Goal: Task Accomplishment & Management: Complete application form

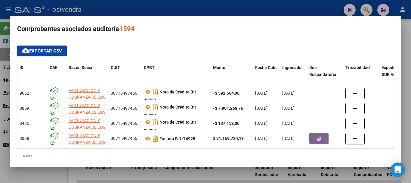
scroll to position [4, 0]
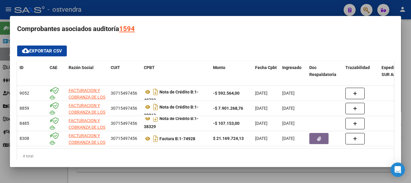
click at [209, 6] on div at bounding box center [205, 91] width 411 height 183
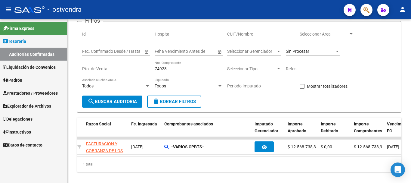
click at [20, 95] on span "Prestadores / Proveedores" at bounding box center [30, 93] width 55 height 7
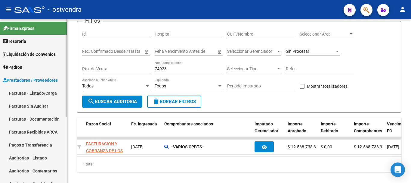
click at [28, 104] on link "Facturas Sin Auditar" at bounding box center [33, 105] width 67 height 13
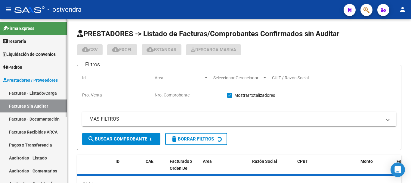
click at [37, 94] on link "Facturas - Listado/Carga" at bounding box center [33, 92] width 67 height 13
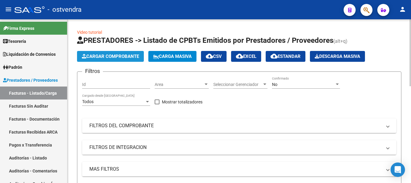
click at [133, 54] on span "Cargar Comprobante" at bounding box center [110, 56] width 57 height 5
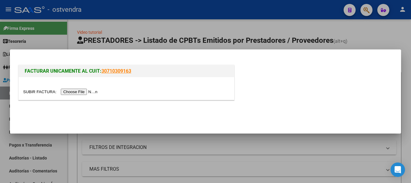
drag, startPoint x: 87, startPoint y: 95, endPoint x: 92, endPoint y: 87, distance: 9.3
click at [90, 90] on div at bounding box center [126, 88] width 215 height 23
click at [92, 88] on div at bounding box center [126, 88] width 215 height 23
click at [91, 94] on input "file" at bounding box center [61, 91] width 76 height 6
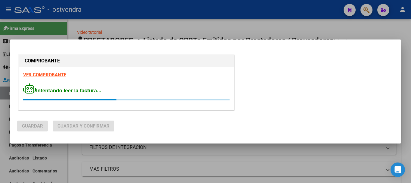
click at [53, 76] on strong "VER COMPROBANTE" at bounding box center [44, 74] width 43 height 5
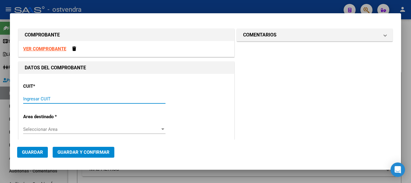
drag, startPoint x: 70, startPoint y: 97, endPoint x: 34, endPoint y: 90, distance: 36.7
click at [70, 97] on input "Ingresar CUIT" at bounding box center [94, 98] width 142 height 5
paste input "30-68161778-3"
type input "30-68161778-3"
type input "10"
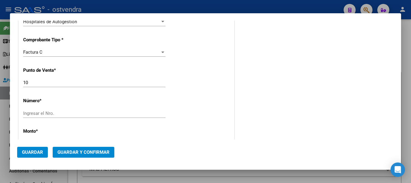
scroll to position [150, 0]
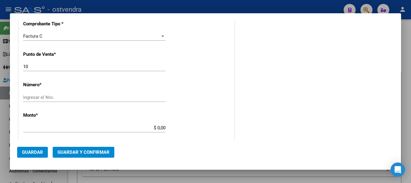
type input "30-68161778-3"
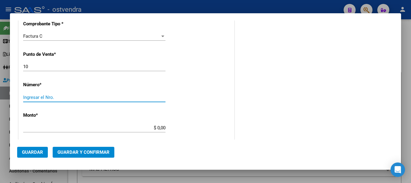
click at [32, 98] on input "Ingresar el Nro." at bounding box center [94, 96] width 142 height 5
type input "606940"
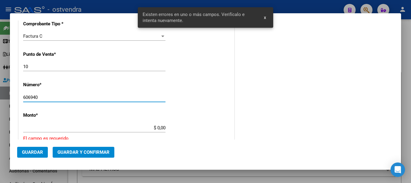
scroll to position [195, 0]
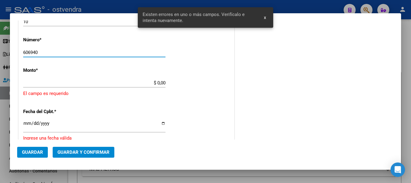
click at [162, 82] on input "$ 0,00" at bounding box center [94, 82] width 142 height 5
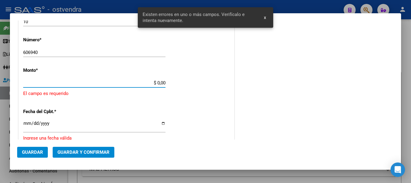
paste input "773.211,72"
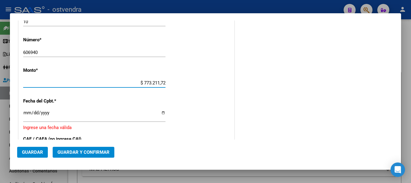
type input "$ 773.211,72"
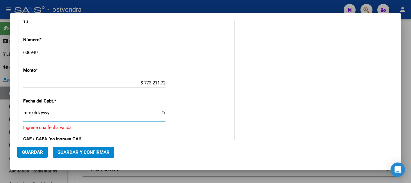
click at [28, 112] on input "Ingresar la fecha" at bounding box center [94, 115] width 142 height 10
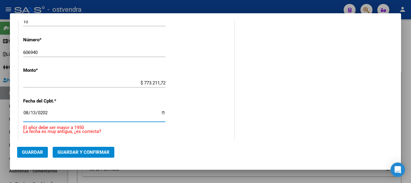
type input "[DATE]"
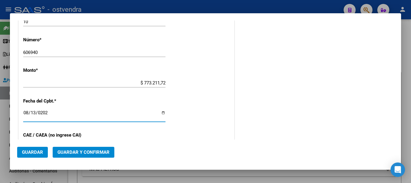
click at [82, 152] on span "Guardar y Confirmar" at bounding box center [83, 151] width 52 height 5
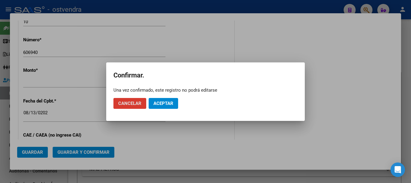
click at [175, 104] on button "Aceptar" at bounding box center [163, 103] width 29 height 11
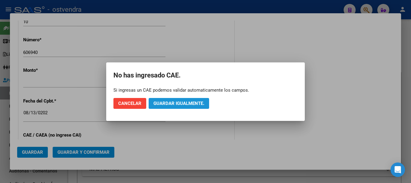
click at [175, 104] on span "Guardar igualmente." at bounding box center [178, 102] width 51 height 5
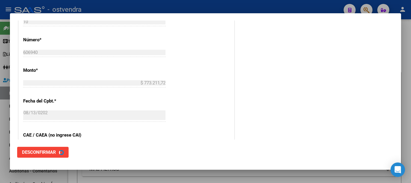
scroll to position [0, 0]
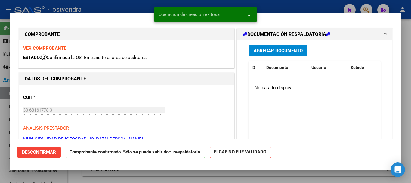
type input "[DATE]"
click at [0, 114] on div at bounding box center [205, 91] width 411 height 183
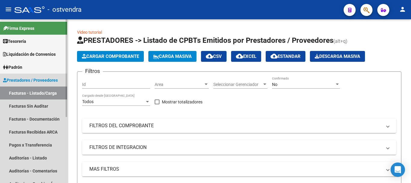
click at [26, 96] on link "Facturas - Listado/Carga" at bounding box center [33, 92] width 67 height 13
click at [24, 91] on link "Facturas - Listado/Carga" at bounding box center [33, 92] width 67 height 13
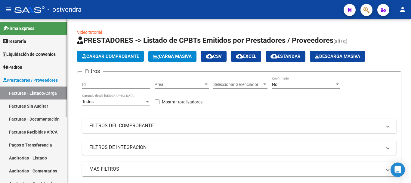
click at [26, 154] on link "Auditorías - Listado" at bounding box center [33, 157] width 67 height 13
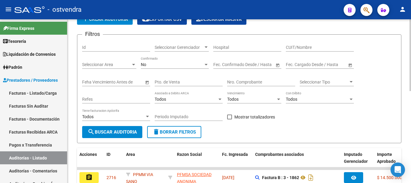
scroll to position [21, 0]
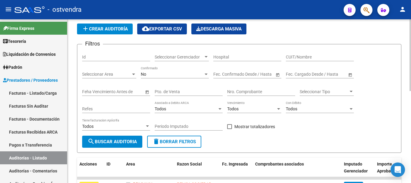
click at [160, 78] on div "No Confirmado" at bounding box center [175, 72] width 68 height 12
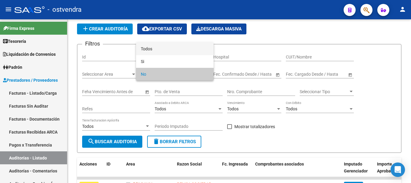
click at [160, 50] on span "Todos" at bounding box center [175, 48] width 68 height 13
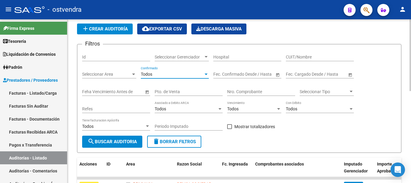
click at [298, 54] on div "CUIT/Nombre" at bounding box center [320, 55] width 68 height 12
click at [294, 55] on input "CUIT/Nombre" at bounding box center [320, 56] width 68 height 5
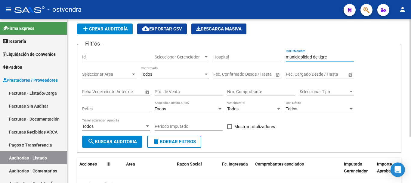
click at [302, 57] on input "municiaplidad de tigre" at bounding box center [320, 56] width 68 height 5
click at [301, 56] on input "municiaplidad de tigre" at bounding box center [320, 56] width 68 height 5
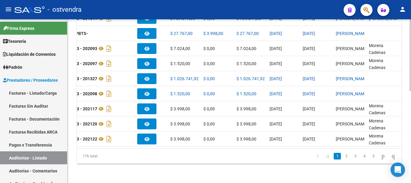
scroll to position [0, 230]
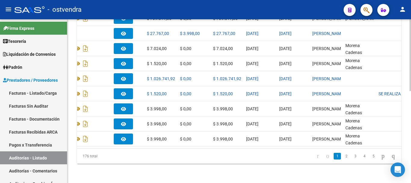
type input "municipalidad de tigre"
click at [378, 157] on li at bounding box center [383, 156] width 10 height 10
click at [370, 156] on link "5" at bounding box center [373, 155] width 7 height 7
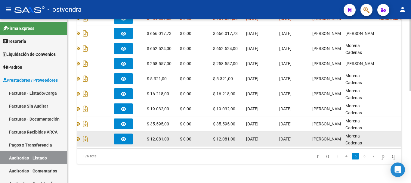
drag, startPoint x: 192, startPoint y: 142, endPoint x: 158, endPoint y: 144, distance: 35.0
click at [157, 144] on datatable-body "assignment 2346 Hospitales de Autogestión MUNICIPALIDAD DE TIGRE - 30999284899 …" at bounding box center [239, 70] width 324 height 155
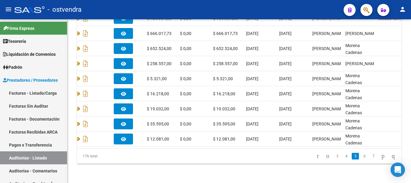
drag, startPoint x: 179, startPoint y: 149, endPoint x: 166, endPoint y: 150, distance: 13.1
click at [163, 153] on div "176 total 3 4 5 6 7" at bounding box center [239, 155] width 324 height 15
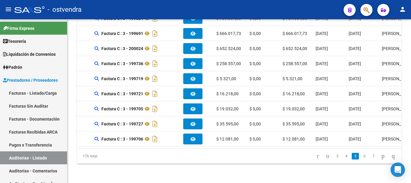
scroll to position [0, 153]
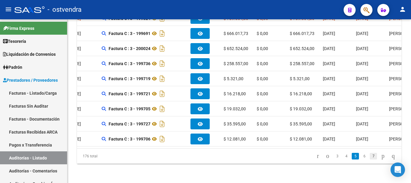
click at [370, 153] on link "7" at bounding box center [373, 155] width 7 height 7
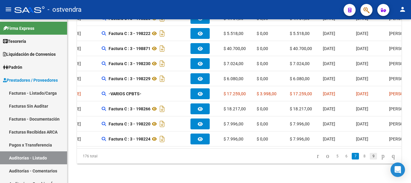
click at [370, 157] on link "9" at bounding box center [373, 155] width 7 height 7
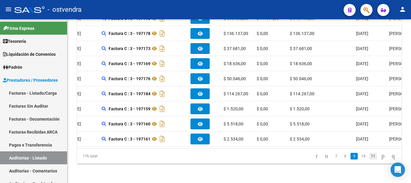
click at [368, 157] on div "176 total 7 8 9 10 11" at bounding box center [239, 155] width 324 height 15
click at [369, 157] on link "11" at bounding box center [373, 155] width 8 height 7
click at [368, 157] on div "176 total 9 10 11 12 13" at bounding box center [239, 155] width 324 height 15
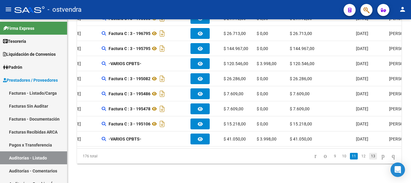
click at [369, 156] on link "13" at bounding box center [373, 155] width 8 height 7
click at [369, 156] on link "15" at bounding box center [373, 155] width 8 height 7
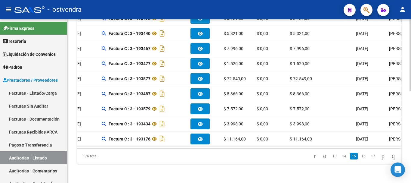
scroll to position [209, 0]
click at [369, 156] on link "17" at bounding box center [373, 155] width 8 height 7
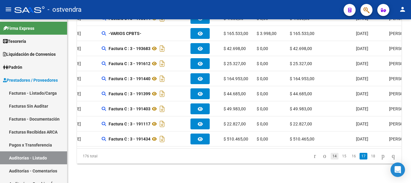
click at [330, 158] on link "14" at bounding box center [334, 155] width 8 height 7
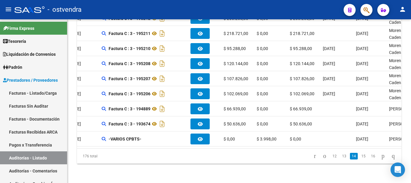
click at [339, 157] on li "13" at bounding box center [344, 156] width 10 height 10
click at [340, 157] on link "13" at bounding box center [344, 155] width 8 height 7
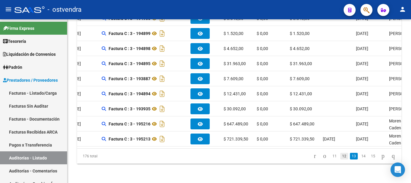
click at [340, 153] on link "12" at bounding box center [344, 155] width 8 height 7
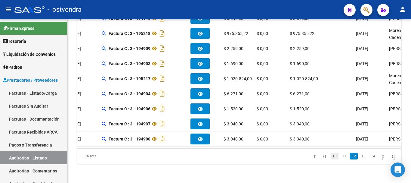
click at [330, 157] on link "10" at bounding box center [334, 155] width 8 height 7
click at [341, 155] on link "9" at bounding box center [344, 155] width 7 height 7
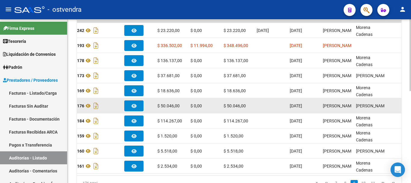
scroll to position [149, 0]
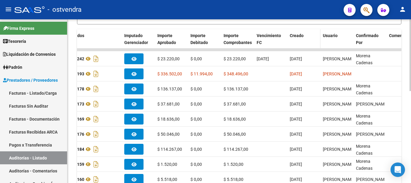
click at [288, 42] on datatable-header-cell "Creado" at bounding box center [303, 42] width 33 height 26
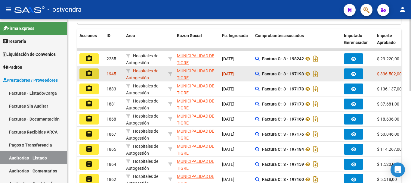
click at [84, 72] on button "assignment" at bounding box center [88, 73] width 19 height 11
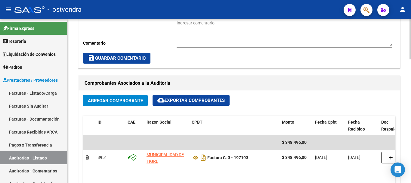
scroll to position [241, 0]
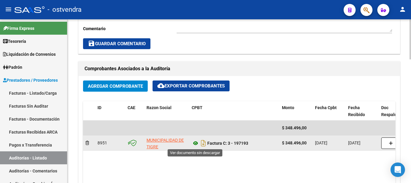
click at [195, 141] on icon at bounding box center [196, 142] width 8 height 7
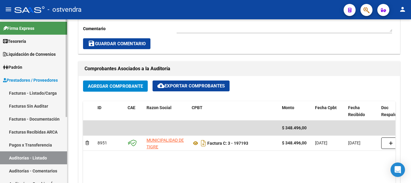
drag, startPoint x: 21, startPoint y: 91, endPoint x: 38, endPoint y: 73, distance: 24.2
click at [21, 91] on link "Facturas - Listado/Carga" at bounding box center [33, 92] width 67 height 13
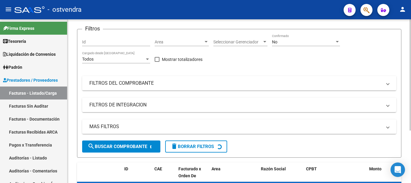
scroll to position [17, 0]
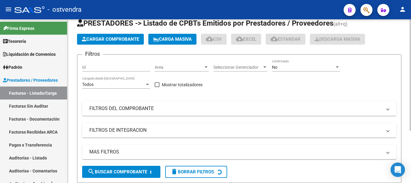
click at [118, 40] on span "Cargar Comprobante" at bounding box center [110, 38] width 57 height 5
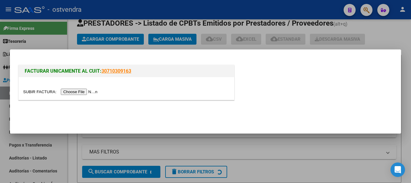
click at [92, 89] on input "file" at bounding box center [61, 91] width 76 height 6
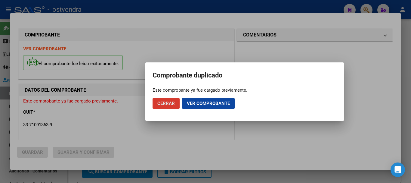
click at [205, 98] on button "Ver comprobante" at bounding box center [208, 103] width 53 height 11
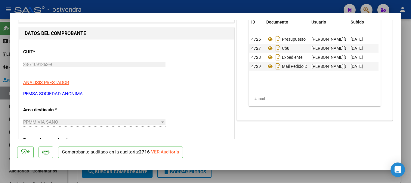
scroll to position [60, 0]
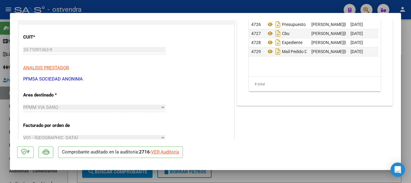
click at [171, 151] on div "VER Auditoría" at bounding box center [165, 151] width 28 height 7
type input "$ 0,00"
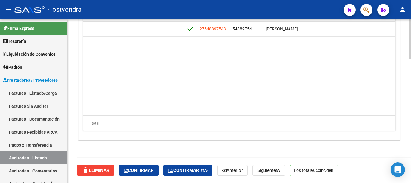
scroll to position [0, 291]
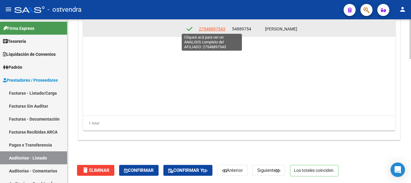
click at [223, 29] on span "27548897543" at bounding box center [212, 28] width 26 height 5
type textarea "27548897543"
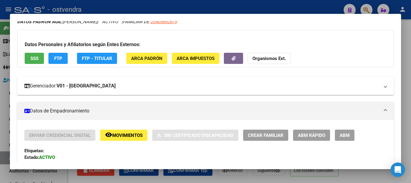
scroll to position [90, 0]
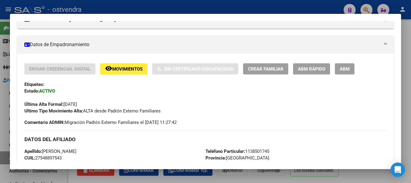
click at [0, 135] on div at bounding box center [205, 91] width 411 height 183
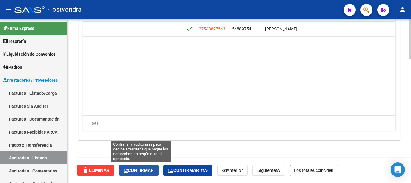
click at [146, 170] on span "Confirmar" at bounding box center [139, 169] width 30 height 5
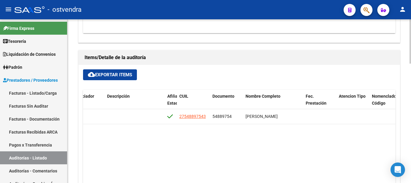
scroll to position [349, 0]
